Goal: Information Seeking & Learning: Learn about a topic

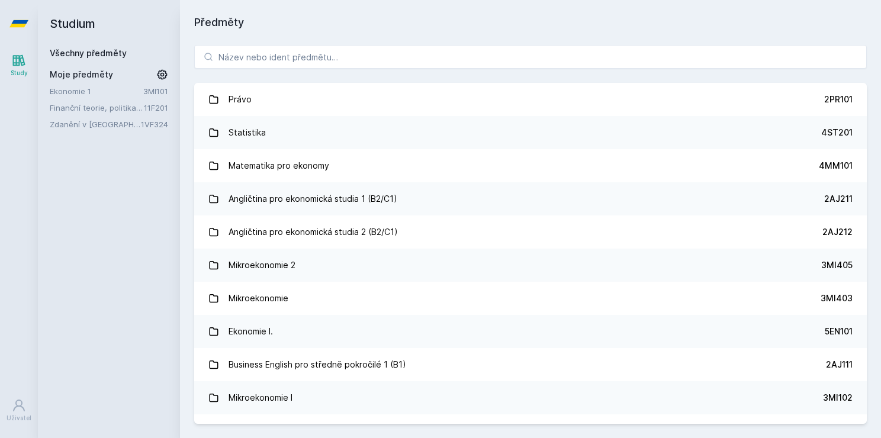
click at [264, 52] on div "[PERSON_NAME] dostávat tipy ohledně studia, nových testů, hodnocení učitelů a p…" at bounding box center [440, 52] width 881 height 105
click at [442, 76] on button "Ne" at bounding box center [442, 77] width 43 height 30
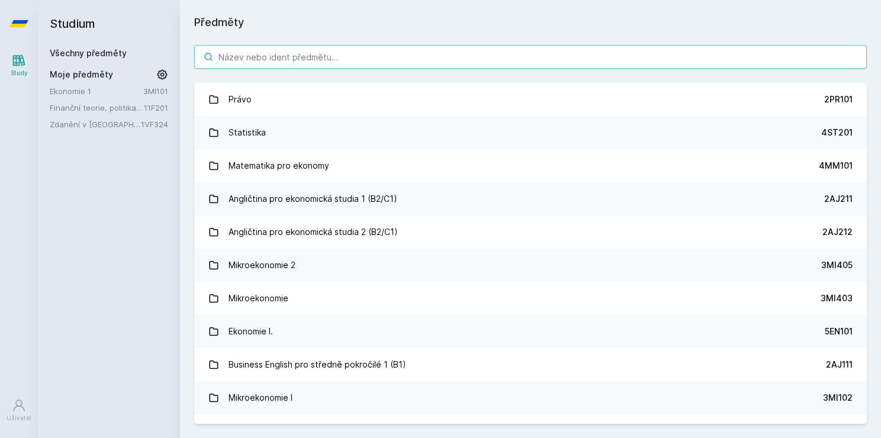
click at [374, 56] on input "search" at bounding box center [530, 57] width 672 height 24
paste input "1MU305"
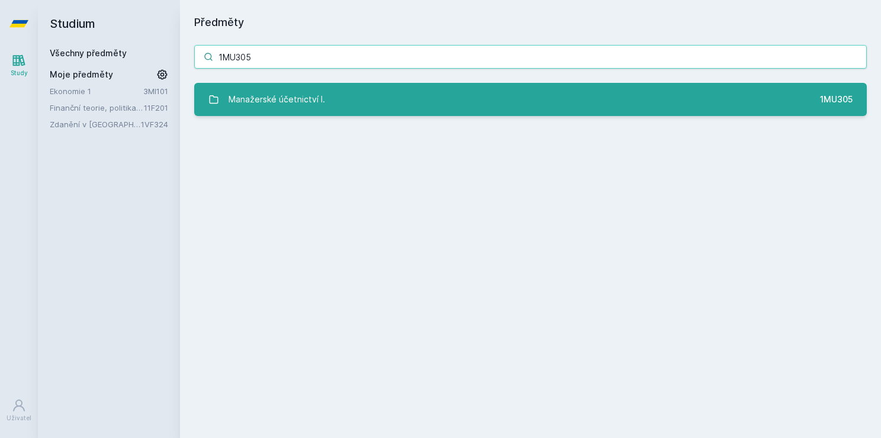
type input "1MU305"
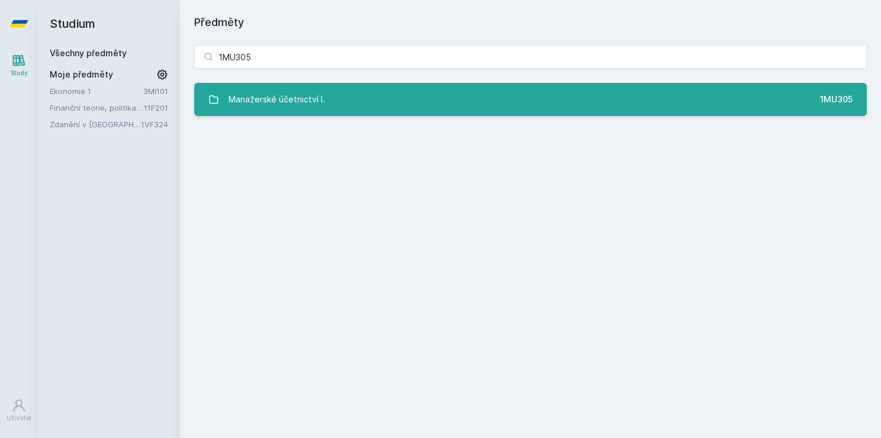
click at [365, 104] on link "Manažerské účetnictví I. 1MU305" at bounding box center [530, 99] width 672 height 33
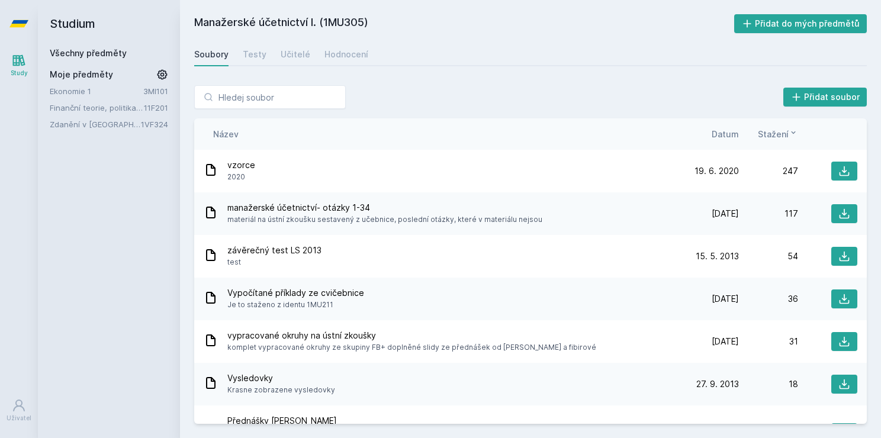
click at [723, 135] on span "Datum" at bounding box center [725, 134] width 27 height 12
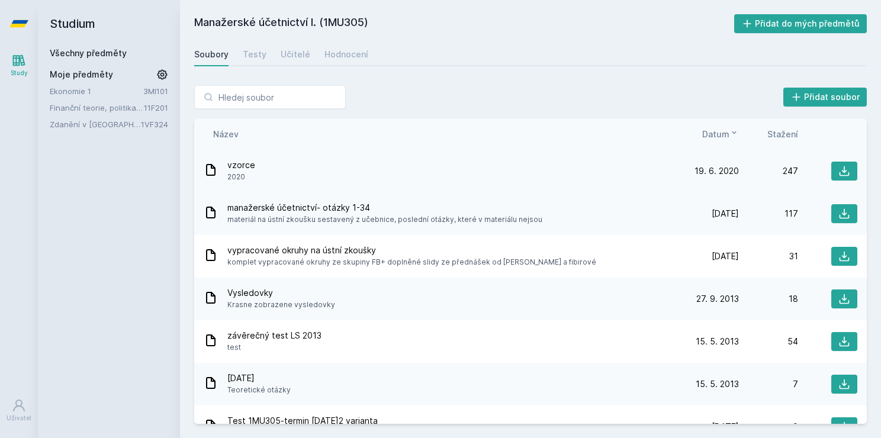
click at [549, 166] on div "vzorce 2020" at bounding box center [442, 171] width 476 height 24
click at [822, 175] on div at bounding box center [827, 171] width 59 height 19
click at [838, 173] on icon at bounding box center [844, 171] width 12 height 12
